Goal: Information Seeking & Learning: Find contact information

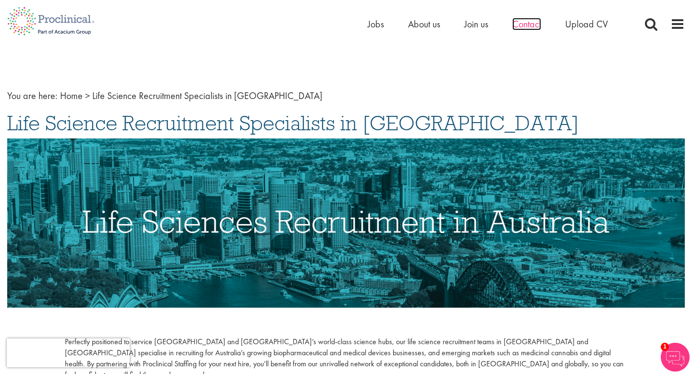
click at [530, 24] on span "Contact" at bounding box center [527, 24] width 29 height 13
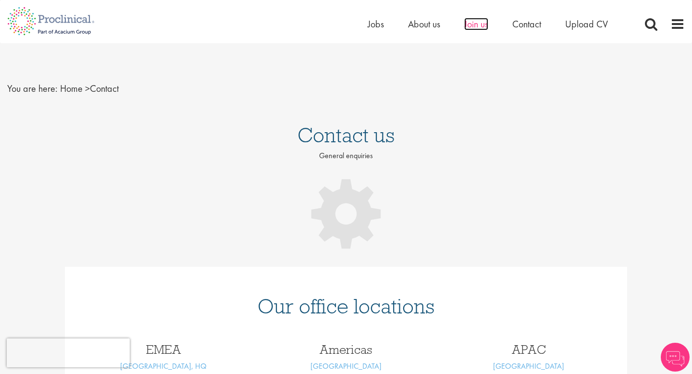
click at [481, 26] on span "Join us" at bounding box center [477, 24] width 24 height 13
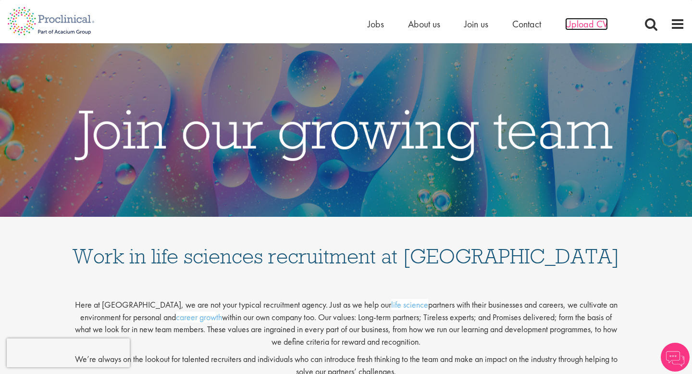
click at [589, 23] on span "Upload CV" at bounding box center [587, 24] width 43 height 13
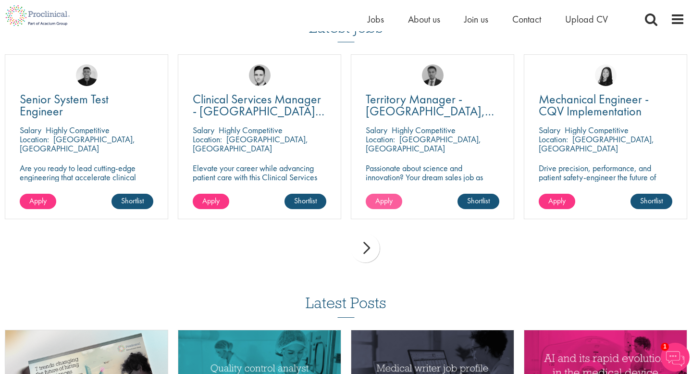
scroll to position [678, 0]
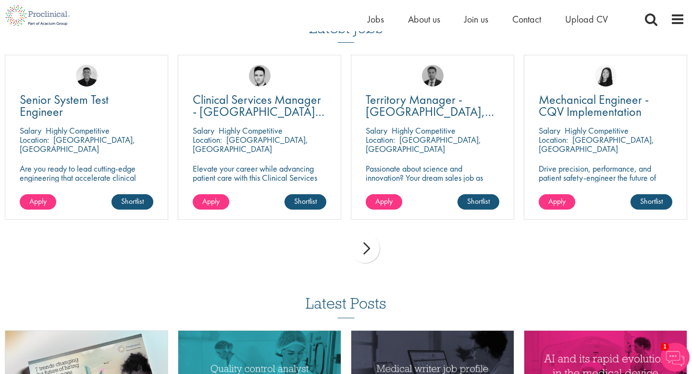
click at [365, 246] on div "next" at bounding box center [365, 248] width 29 height 29
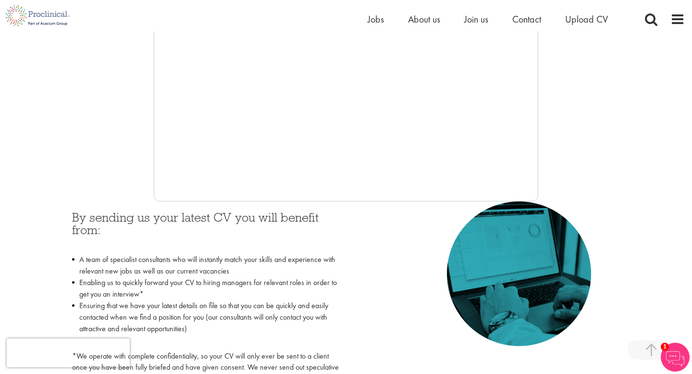
scroll to position [235, 0]
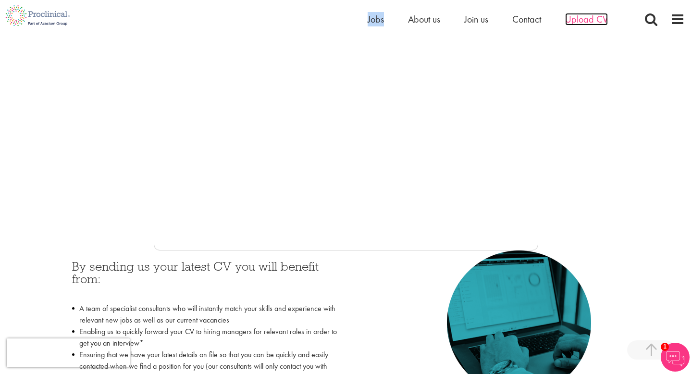
click at [586, 18] on span "Upload CV" at bounding box center [587, 19] width 43 height 13
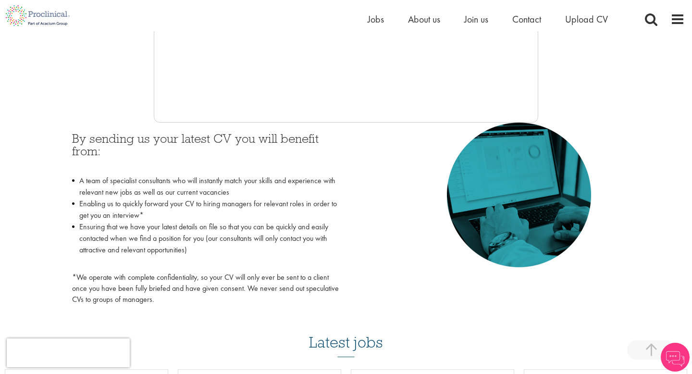
scroll to position [297, 0]
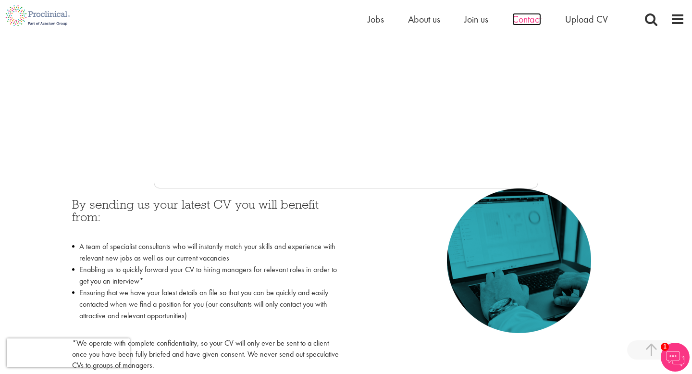
click at [528, 18] on span "Contact" at bounding box center [527, 19] width 29 height 13
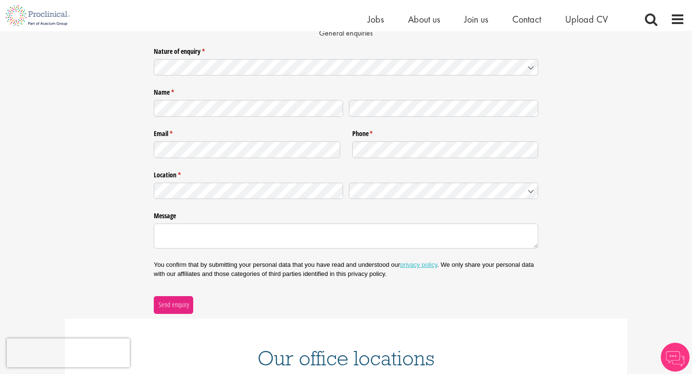
scroll to position [113, 0]
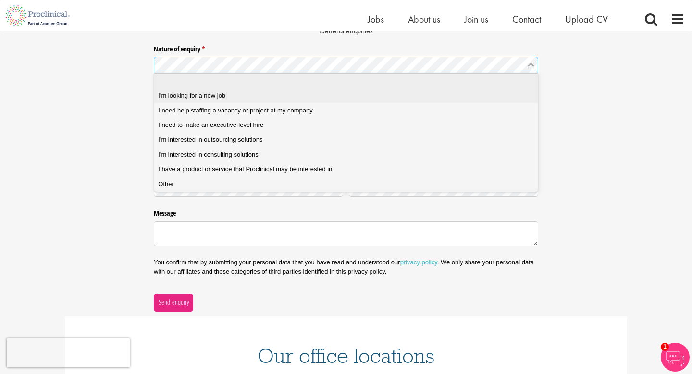
click at [269, 94] on div "I'm looking for a new job" at bounding box center [346, 95] width 376 height 9
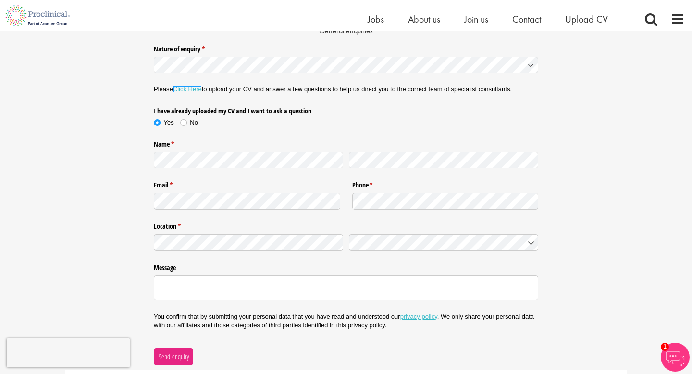
click at [188, 88] on link "Click Here" at bounding box center [187, 89] width 29 height 7
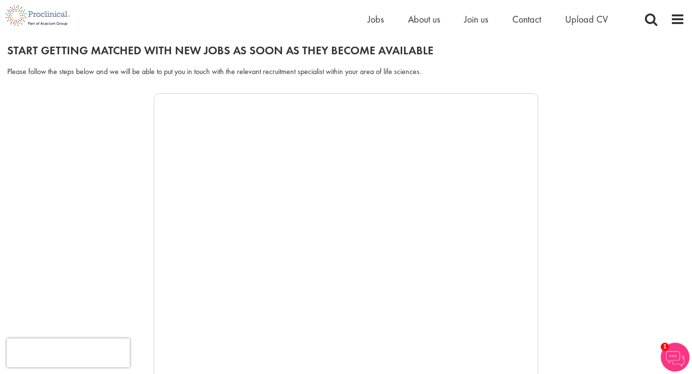
scroll to position [146, 0]
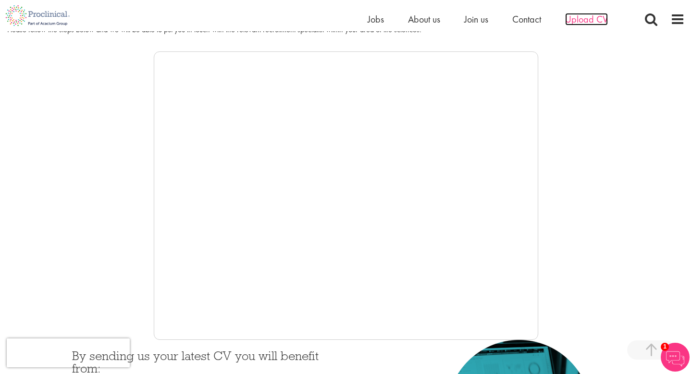
click at [587, 19] on span "Upload CV" at bounding box center [587, 19] width 43 height 13
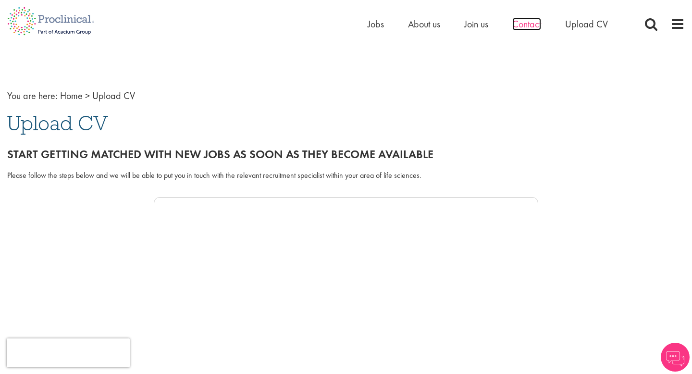
click at [520, 25] on span "Contact" at bounding box center [527, 24] width 29 height 13
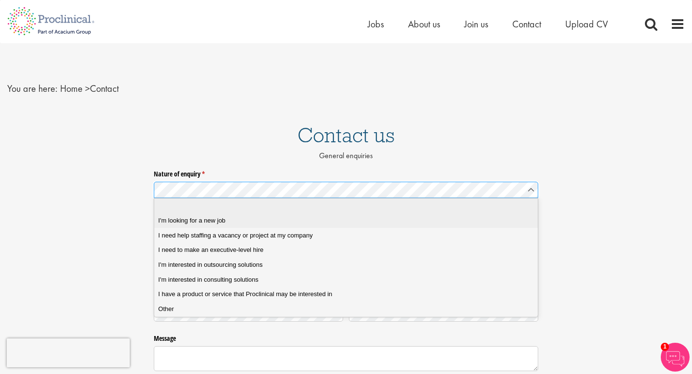
click at [318, 217] on div "I'm looking for a new job" at bounding box center [346, 220] width 376 height 9
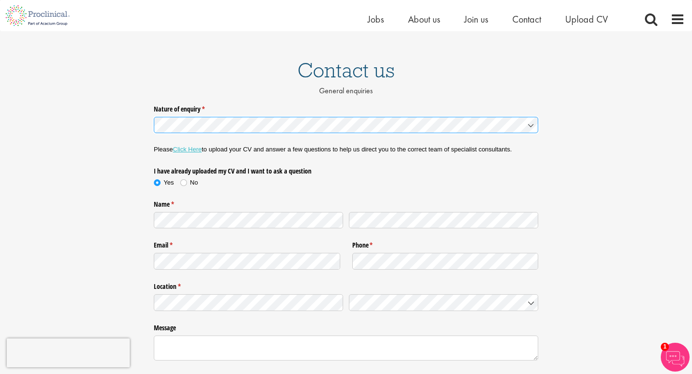
scroll to position [52, 0]
click at [185, 183] on span at bounding box center [184, 183] width 10 height 10
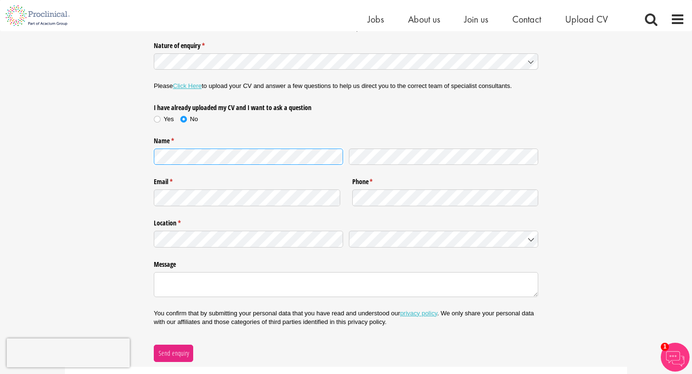
scroll to position [128, 0]
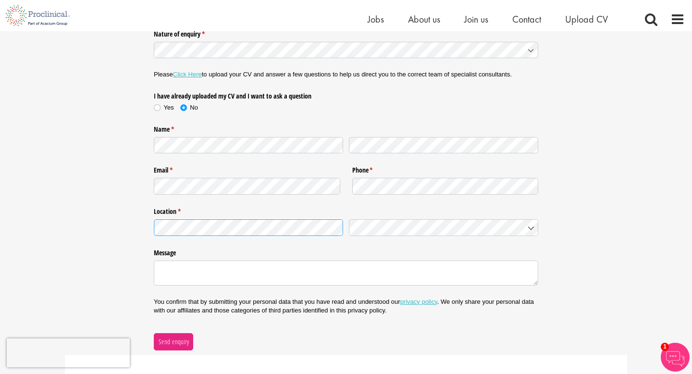
click at [97, 219] on div "Nature of enquiry * (required) Please Click Here to upload your CV and answer a…" at bounding box center [346, 188] width 692 height 324
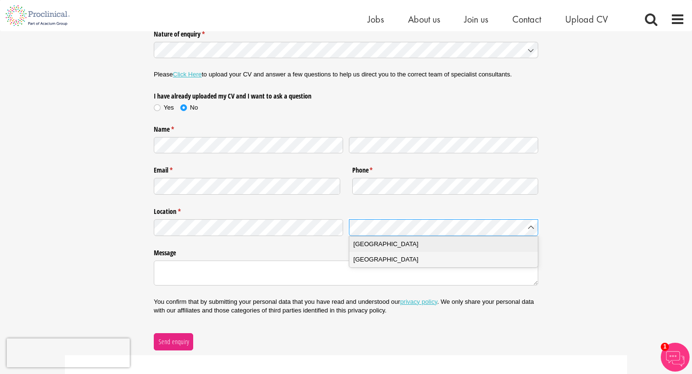
click at [399, 245] on div "Australia" at bounding box center [443, 244] width 180 height 10
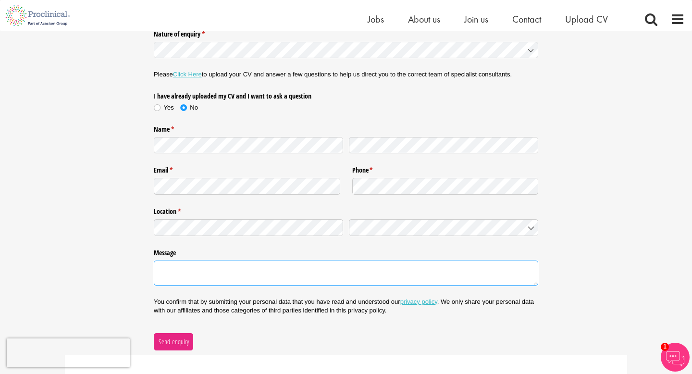
click at [351, 273] on textarea "Message" at bounding box center [346, 273] width 385 height 25
paste textarea "Hello, My name is Sarah Barron, I'm currently living in the UK but will be relo…"
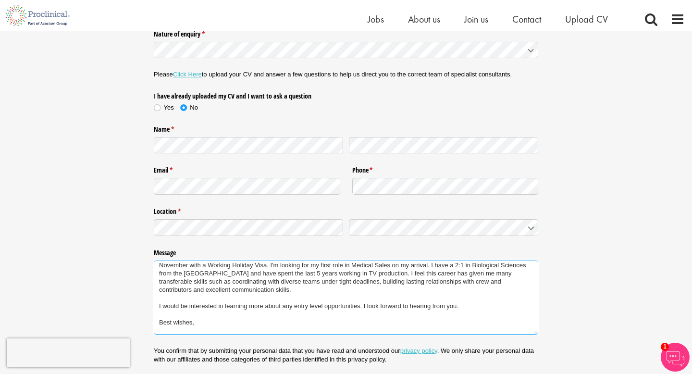
scroll to position [0, 0]
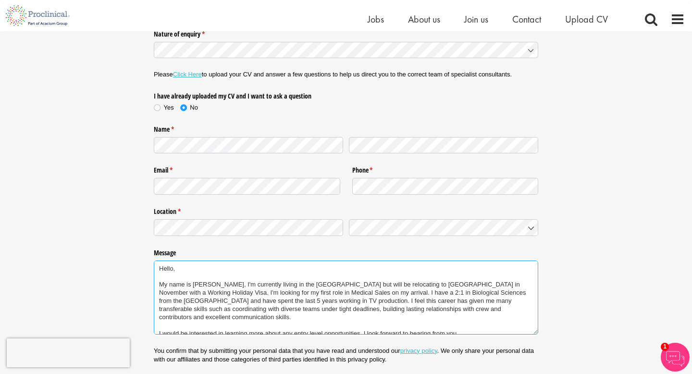
click at [411, 286] on textarea "Hello, My name is Sarah Barron, I'm currently living in the UK but will be relo…" at bounding box center [346, 298] width 385 height 74
click at [493, 285] on textarea "Hello, My name is Sarah Barron, I'm currently living in the UK but will be relo…" at bounding box center [346, 298] width 385 height 74
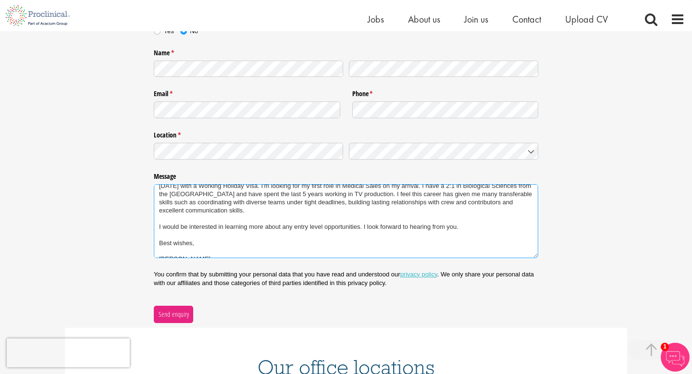
scroll to position [205, 0]
type textarea "Hello, My name is Sarah Barron, I'm currently living in the UK but will be relo…"
click at [171, 311] on span "Send enquiry" at bounding box center [173, 314] width 31 height 11
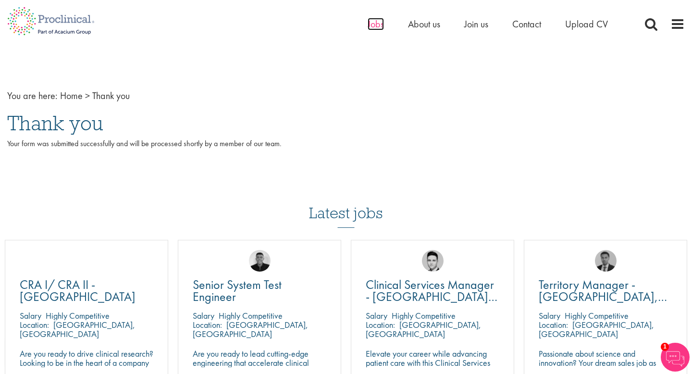
click at [382, 26] on span "Jobs" at bounding box center [376, 24] width 16 height 13
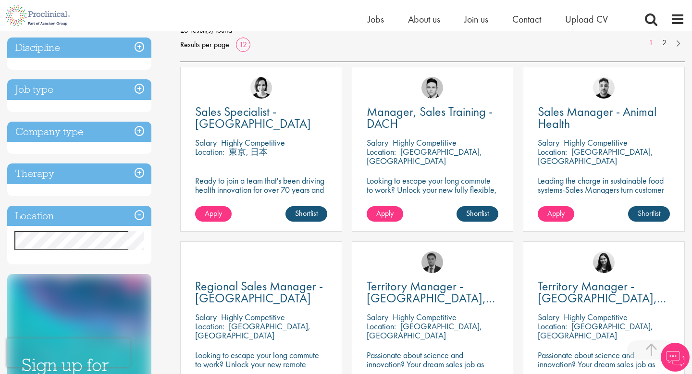
scroll to position [150, 0]
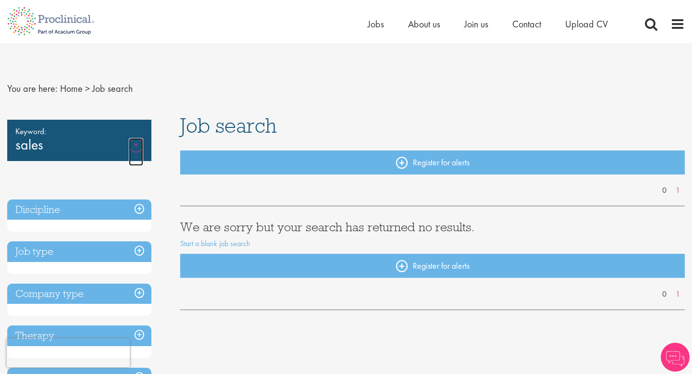
click at [137, 147] on link "Remove" at bounding box center [136, 152] width 14 height 28
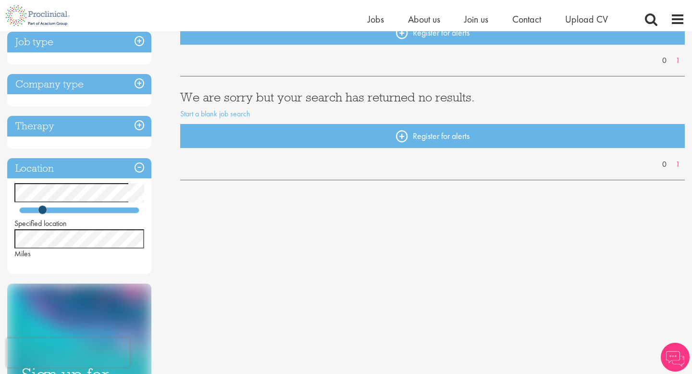
scroll to position [122, 0]
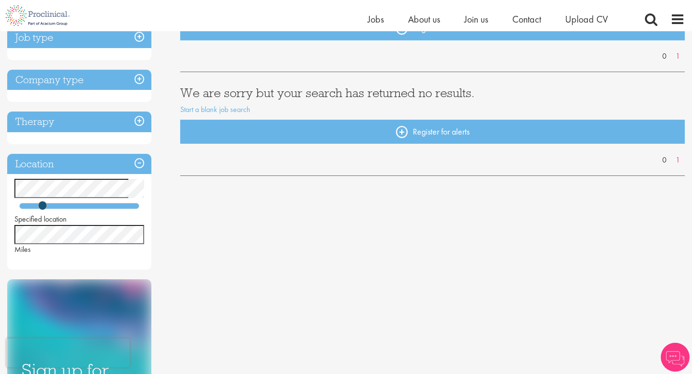
click at [312, 178] on div "Job search Register for alerts 0 1 We are sorry but your search has returned no…" at bounding box center [432, 81] width 519 height 201
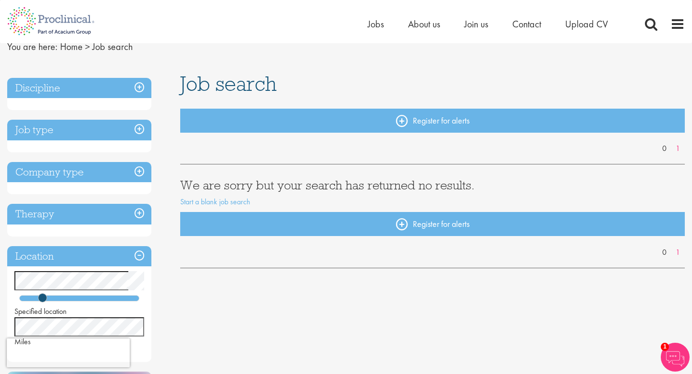
scroll to position [0, 0]
